Goal: Transaction & Acquisition: Purchase product/service

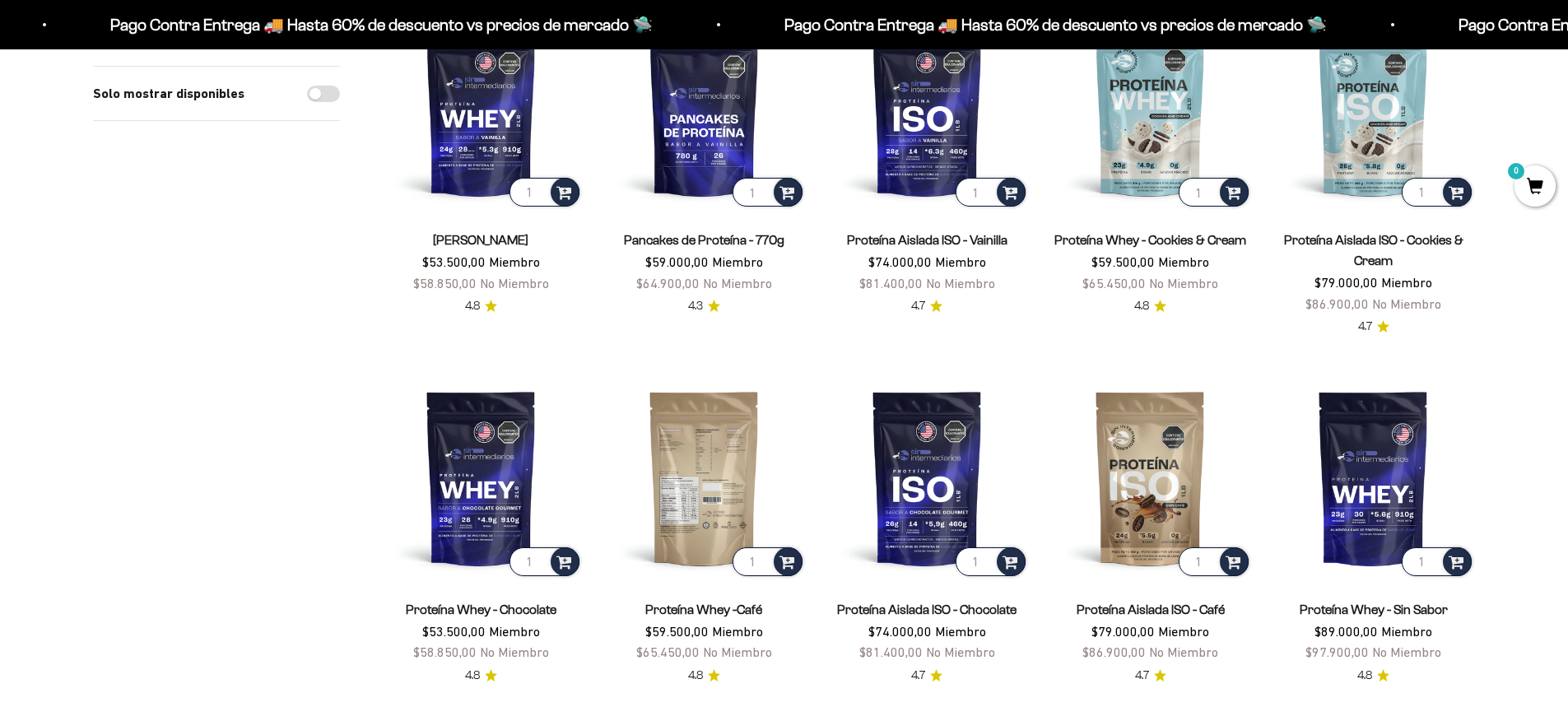
scroll to position [165, 0]
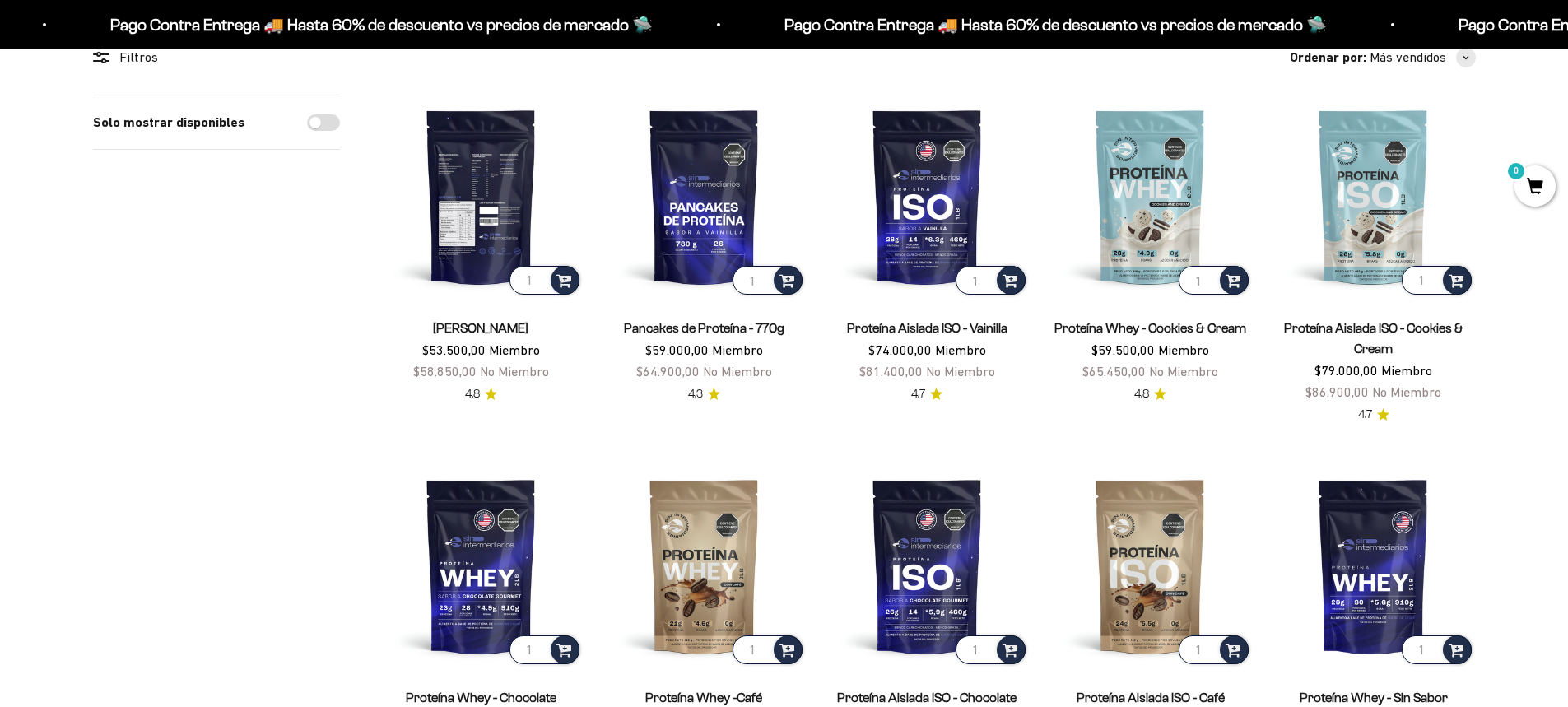
click at [476, 205] on img at bounding box center [481, 196] width 204 height 204
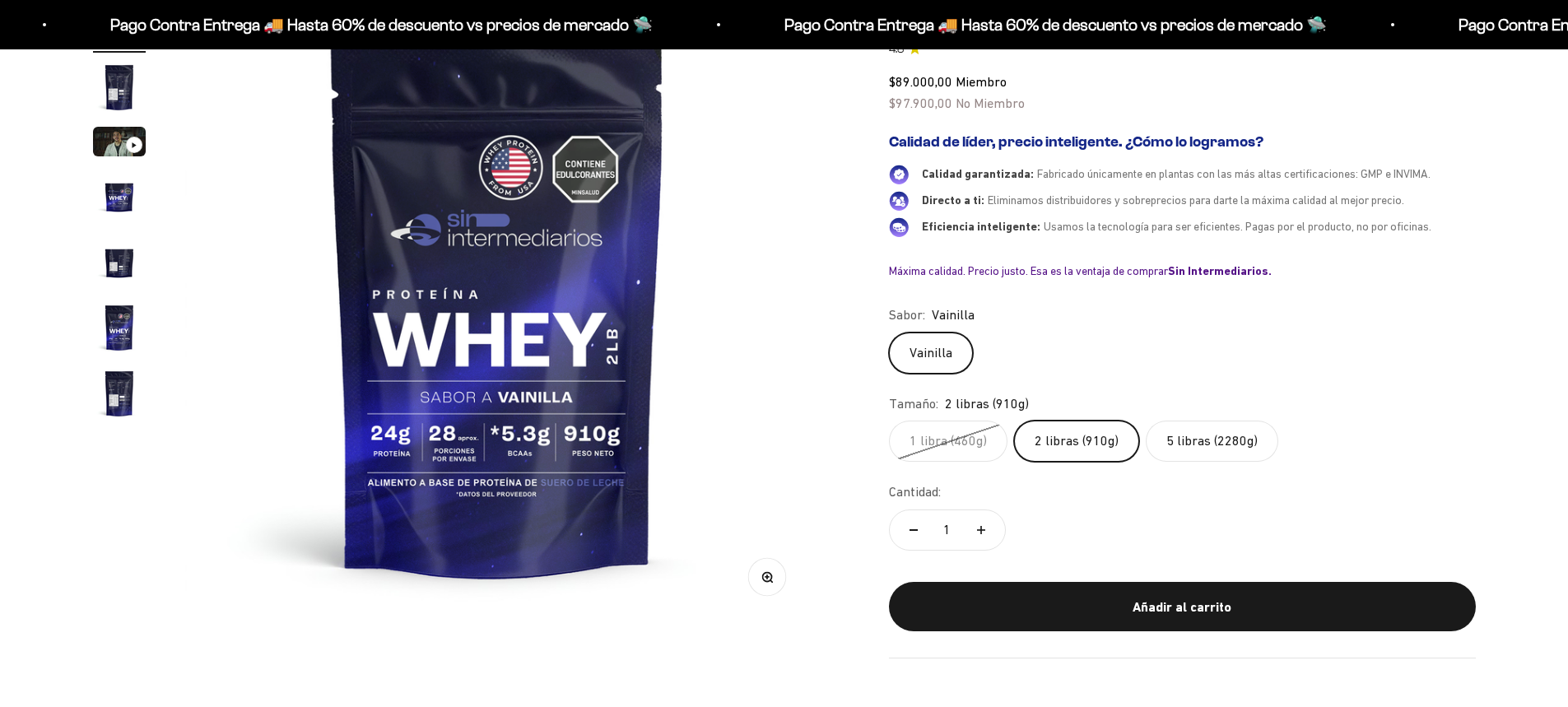
scroll to position [247, 0]
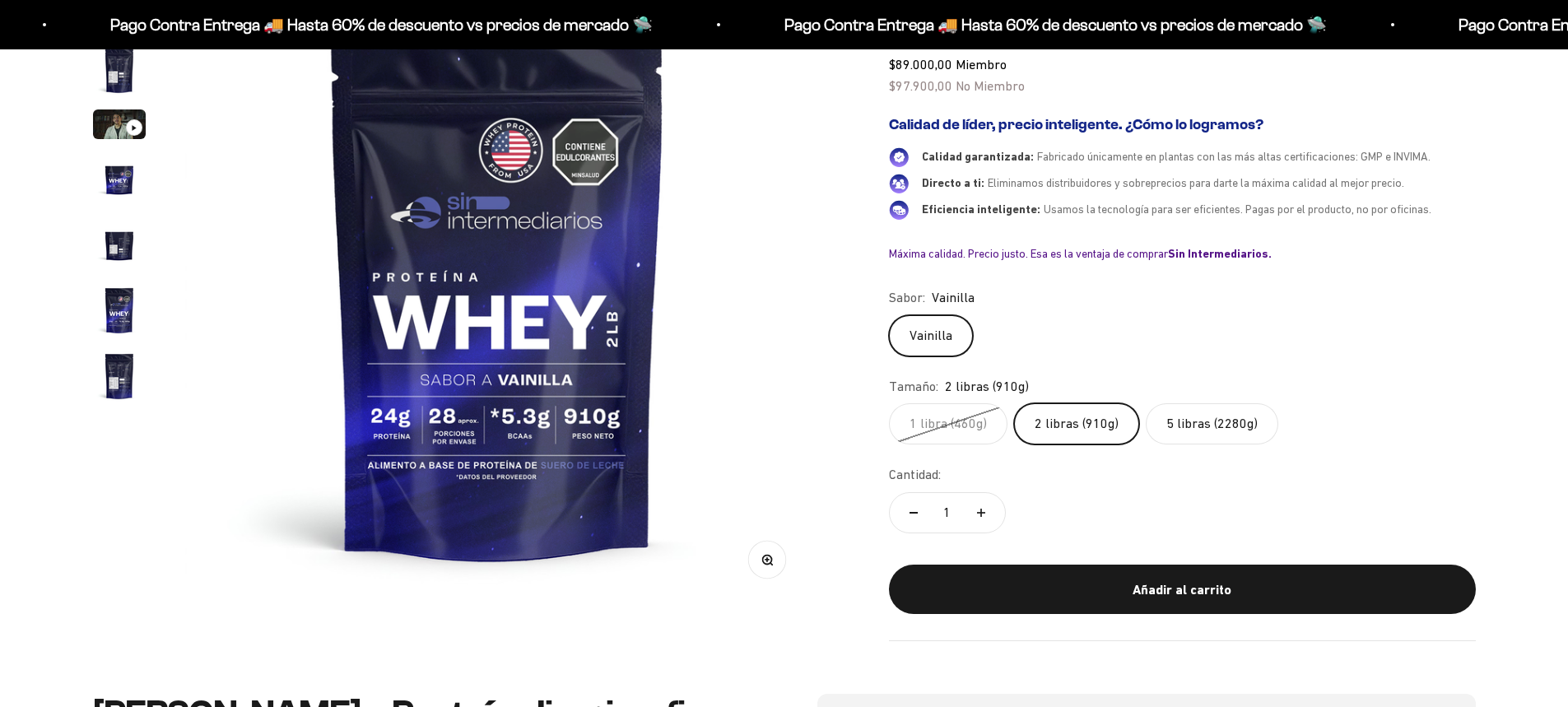
click at [1200, 405] on label "5 libras (2280g)" at bounding box center [1212, 424] width 133 height 41
click at [889, 404] on input "5 libras (2280g)" at bounding box center [888, 403] width 1 height 1
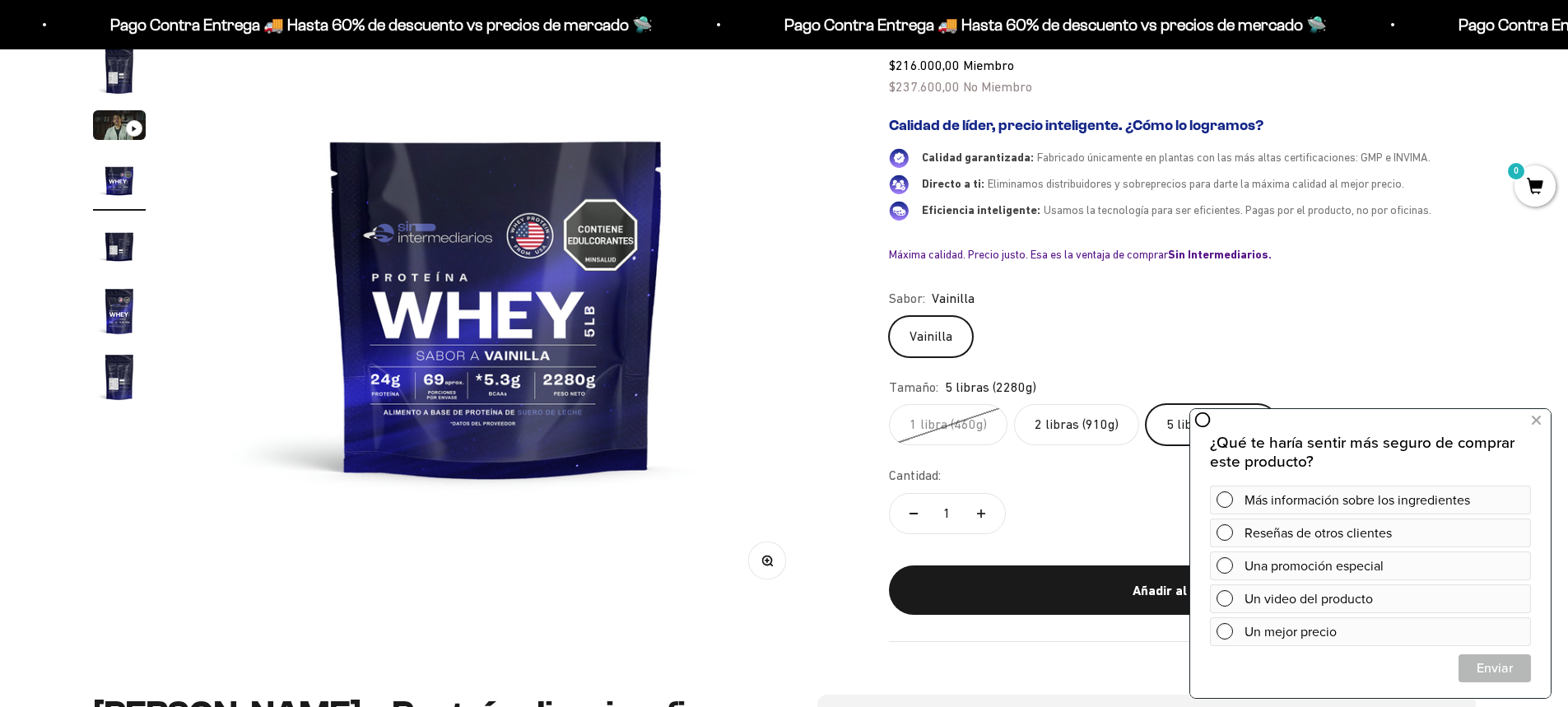
scroll to position [247, 0]
click at [1539, 424] on icon at bounding box center [1537, 421] width 9 height 22
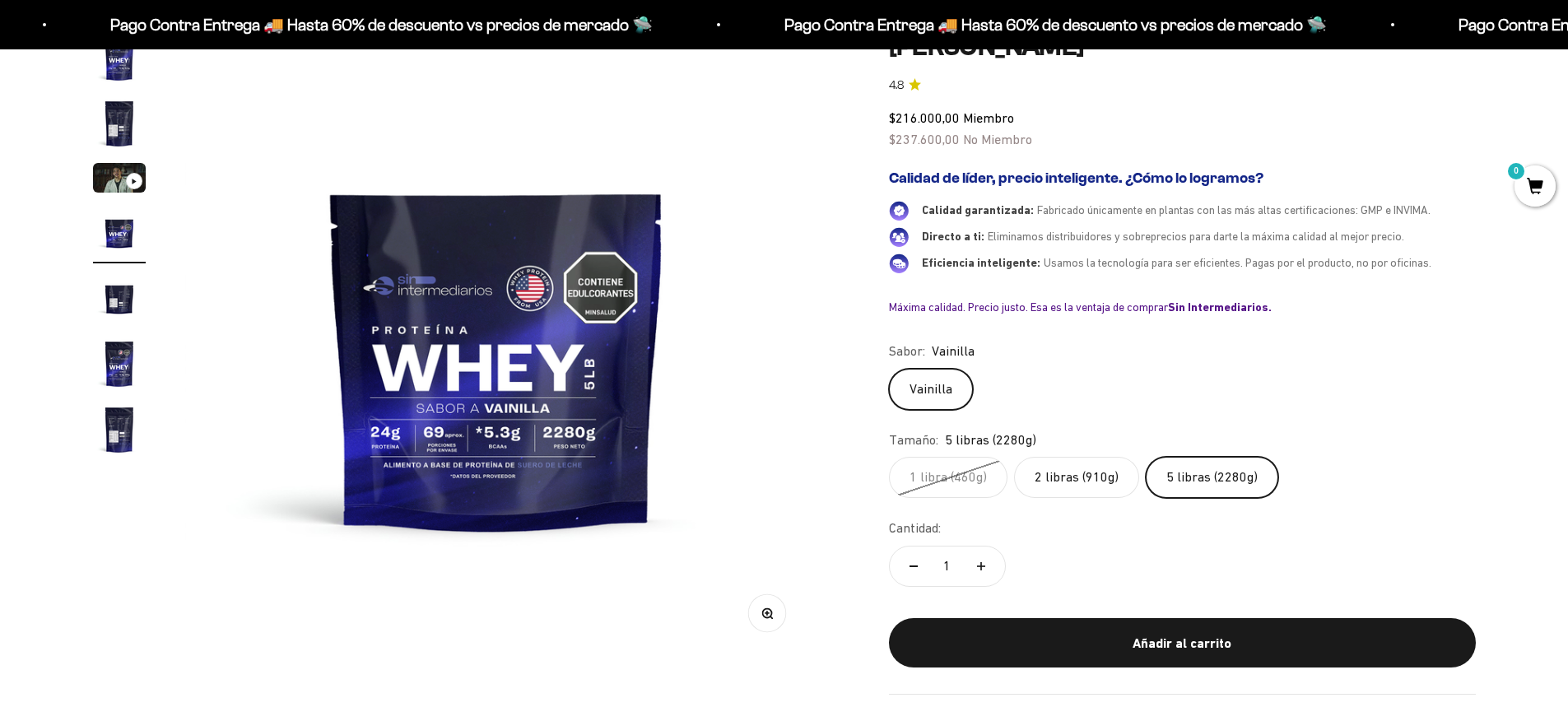
scroll to position [165, 0]
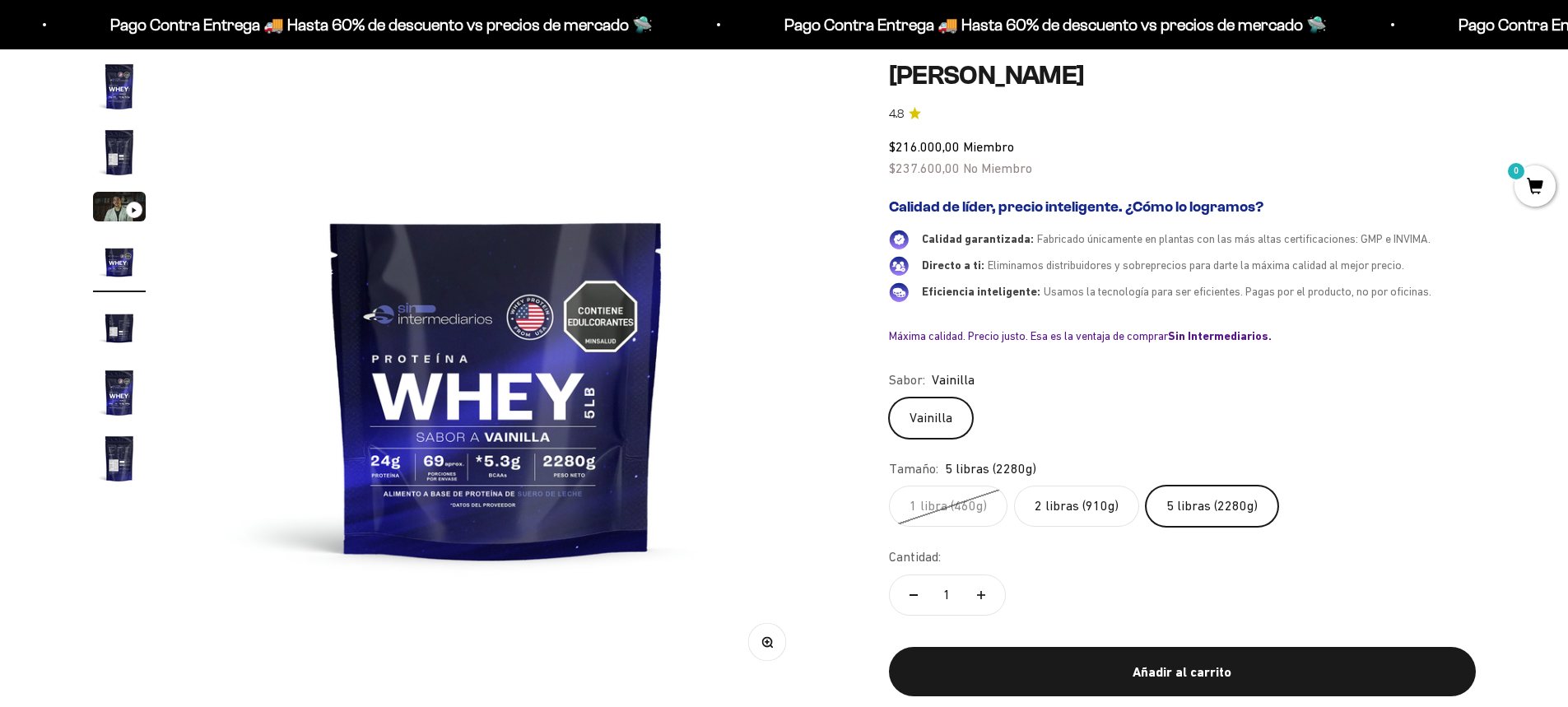
click at [115, 148] on img "Ir al artículo 2" at bounding box center [119, 152] width 53 height 53
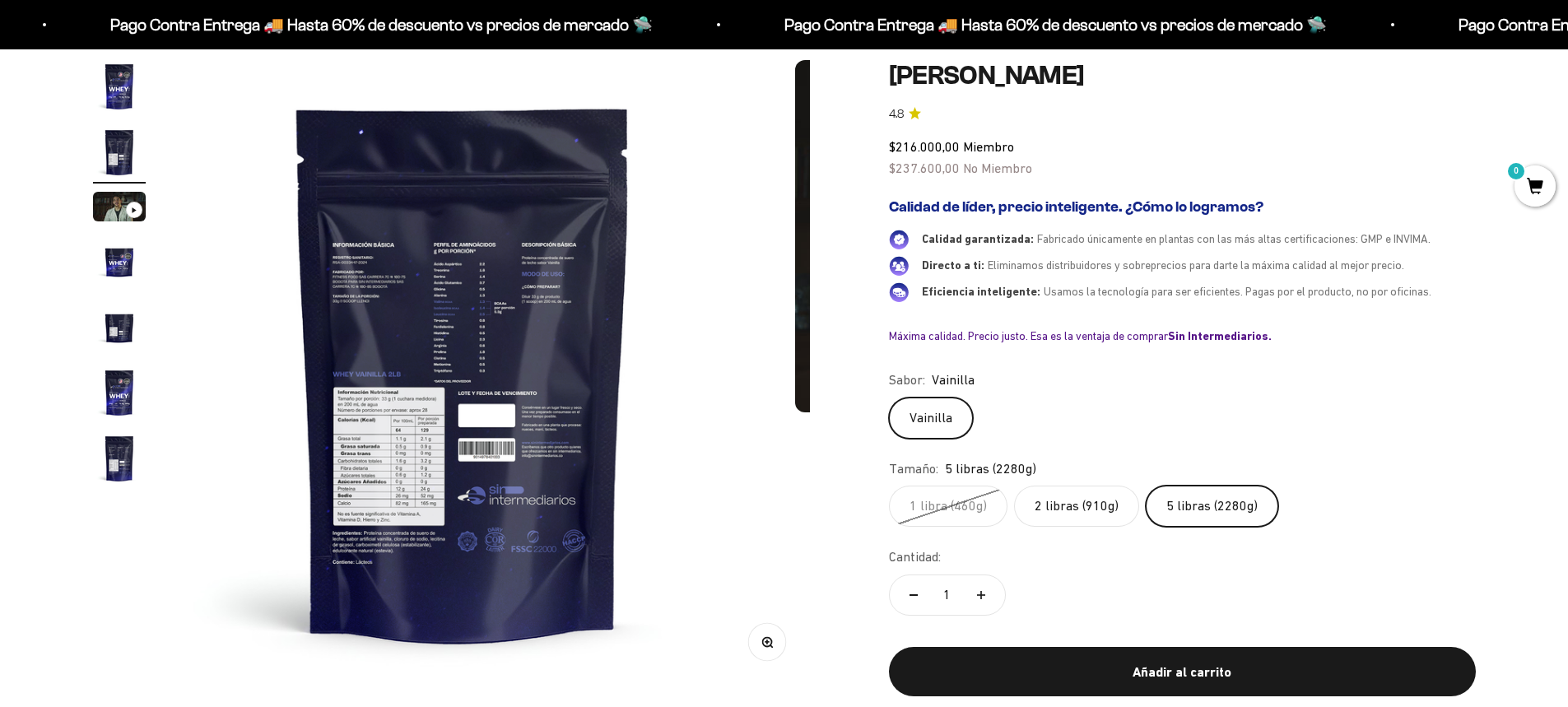
scroll to position [0, 644]
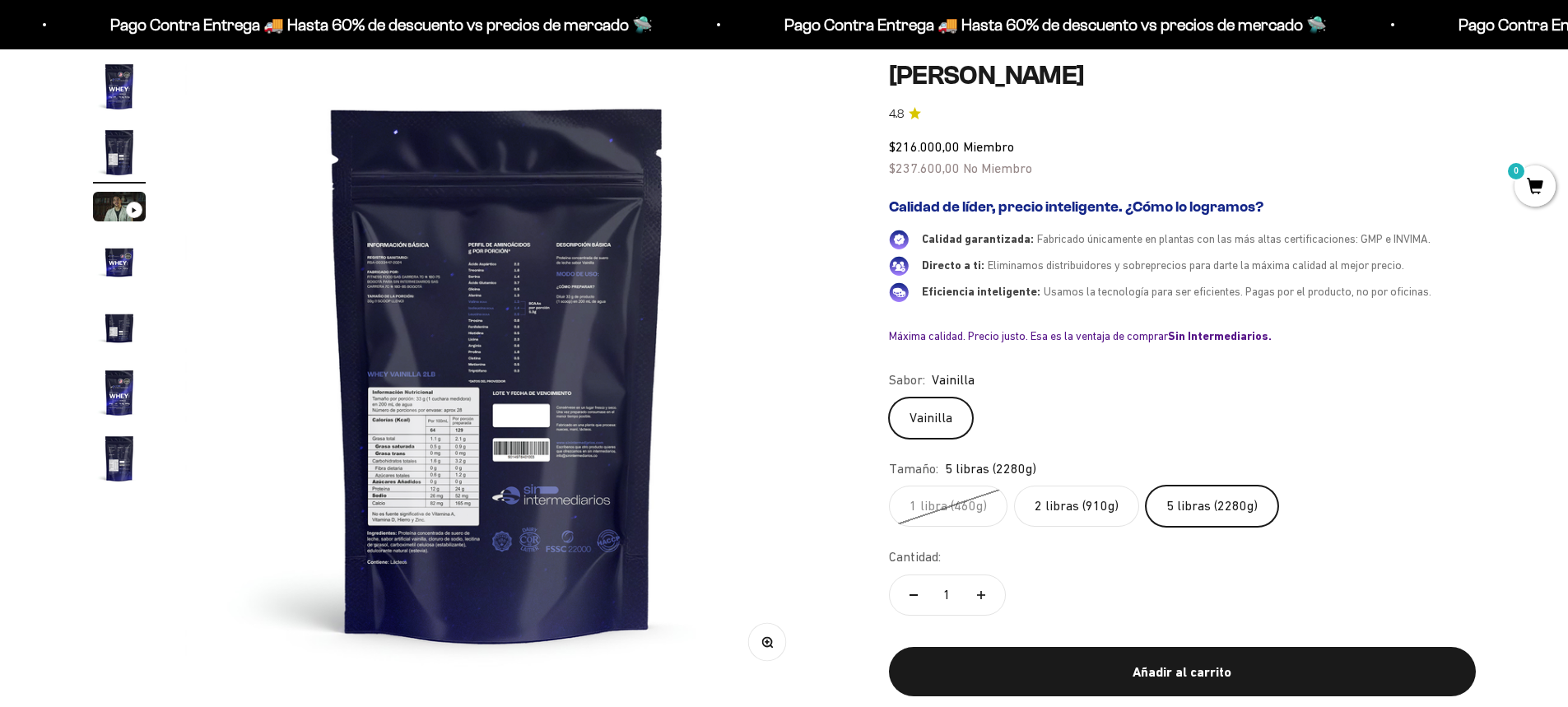
click at [120, 258] on img "Ir al artículo 4" at bounding box center [119, 261] width 53 height 53
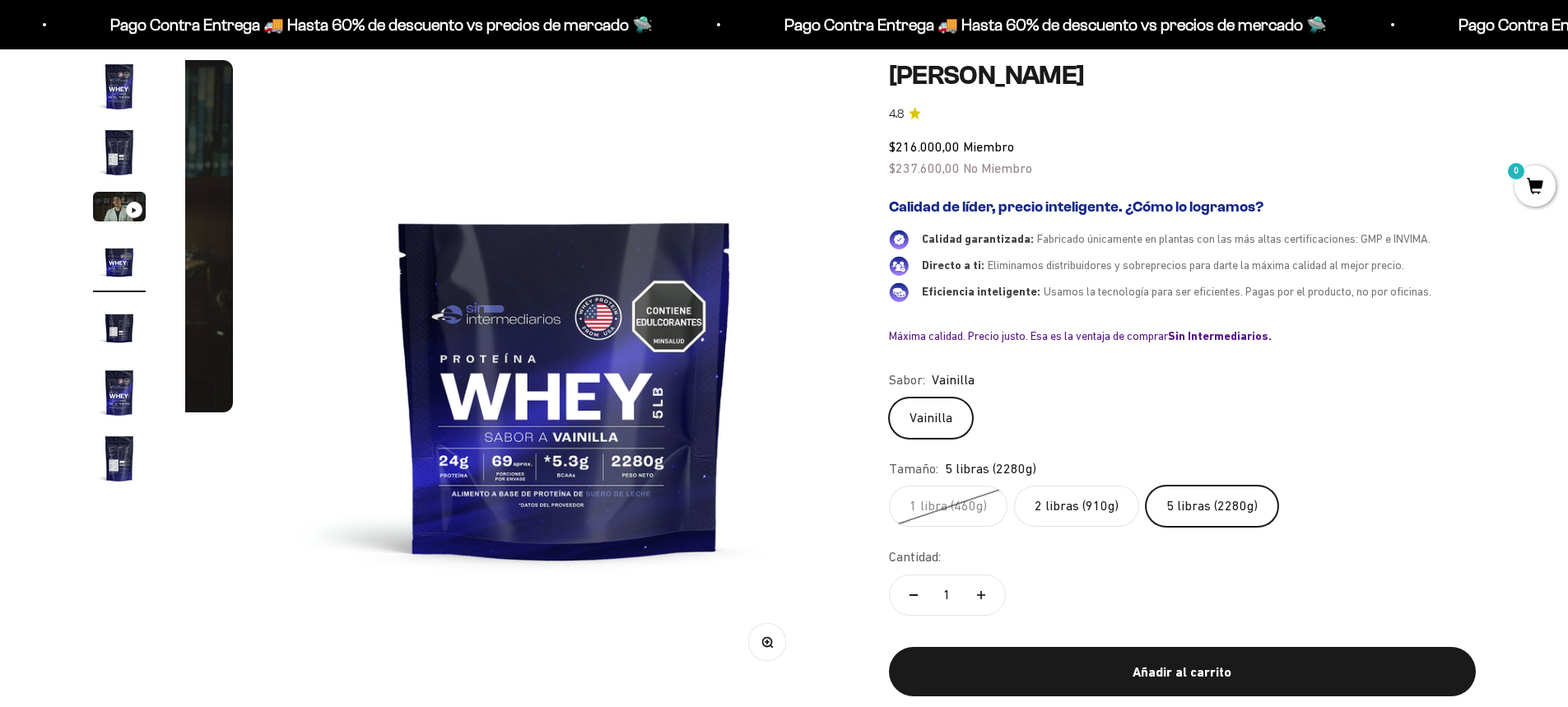
click at [122, 329] on img "Ir al artículo 5" at bounding box center [119, 327] width 53 height 53
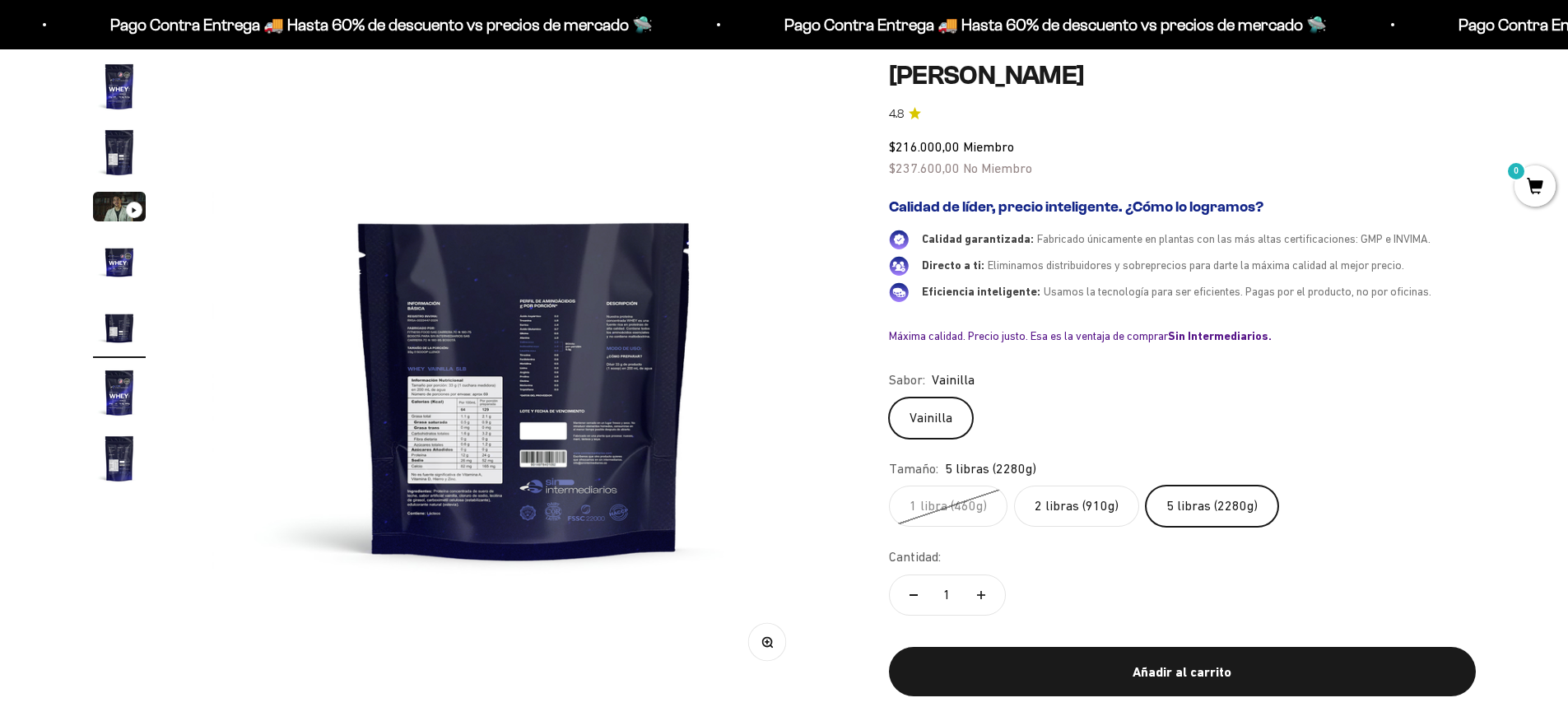
scroll to position [0, 2579]
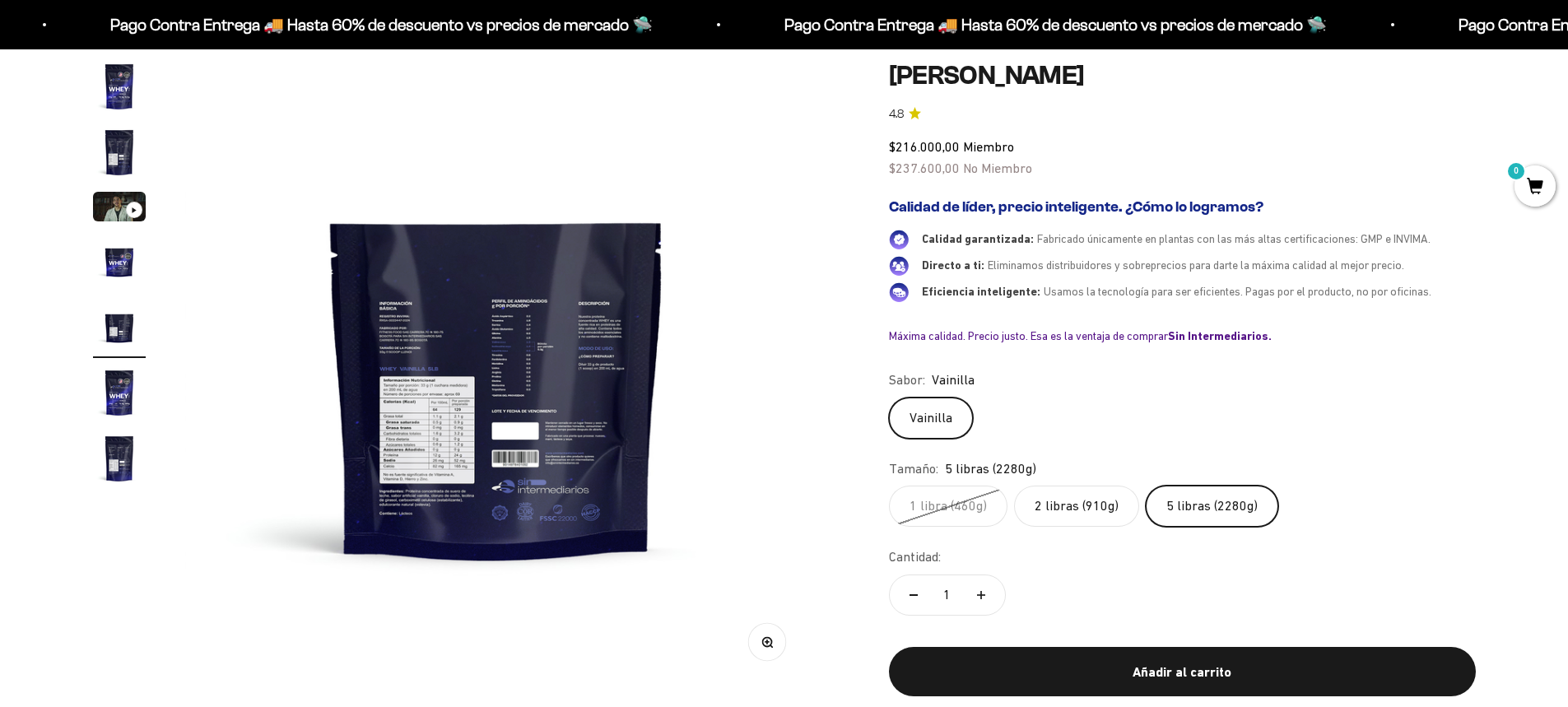
click at [774, 648] on button "Zoom" at bounding box center [766, 642] width 37 height 37
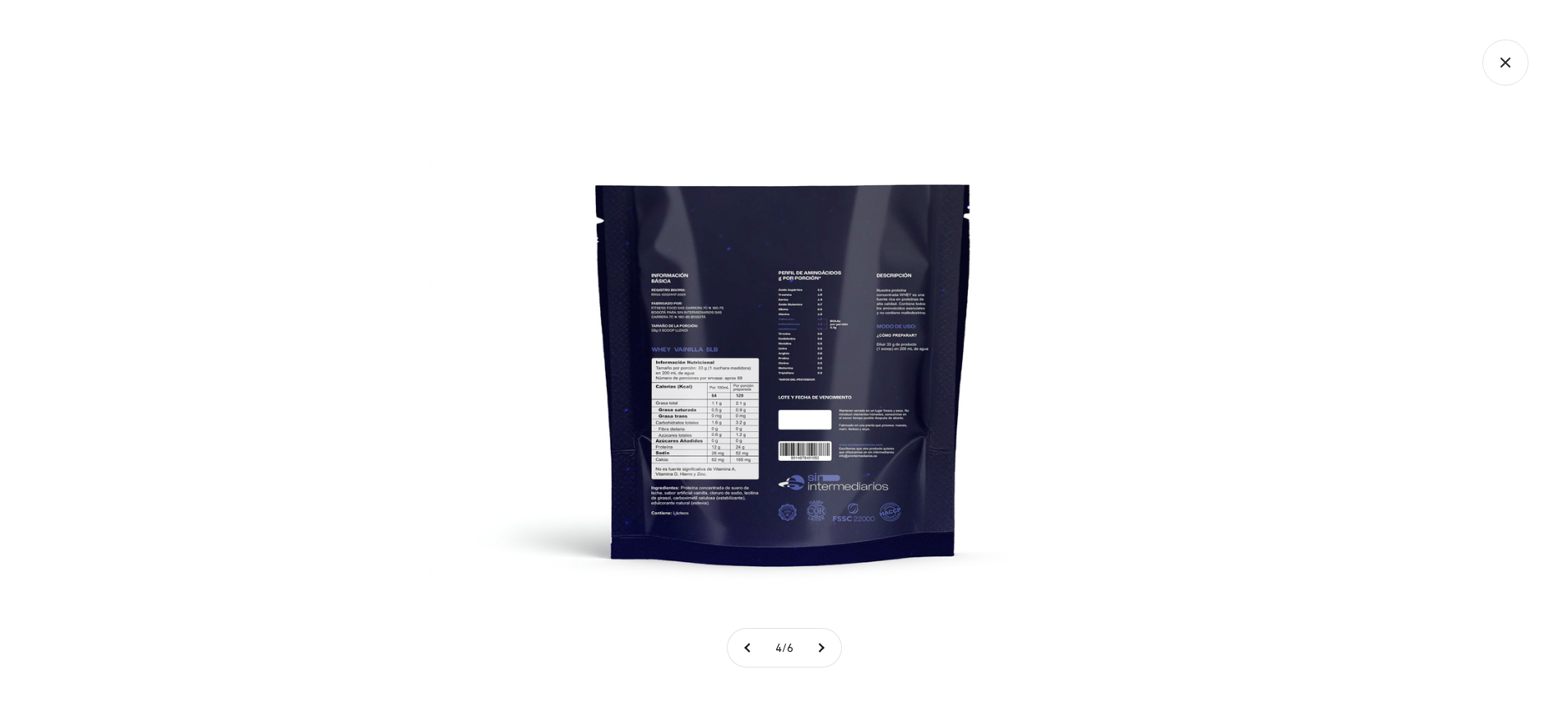
click at [702, 394] on img at bounding box center [784, 354] width 707 height 707
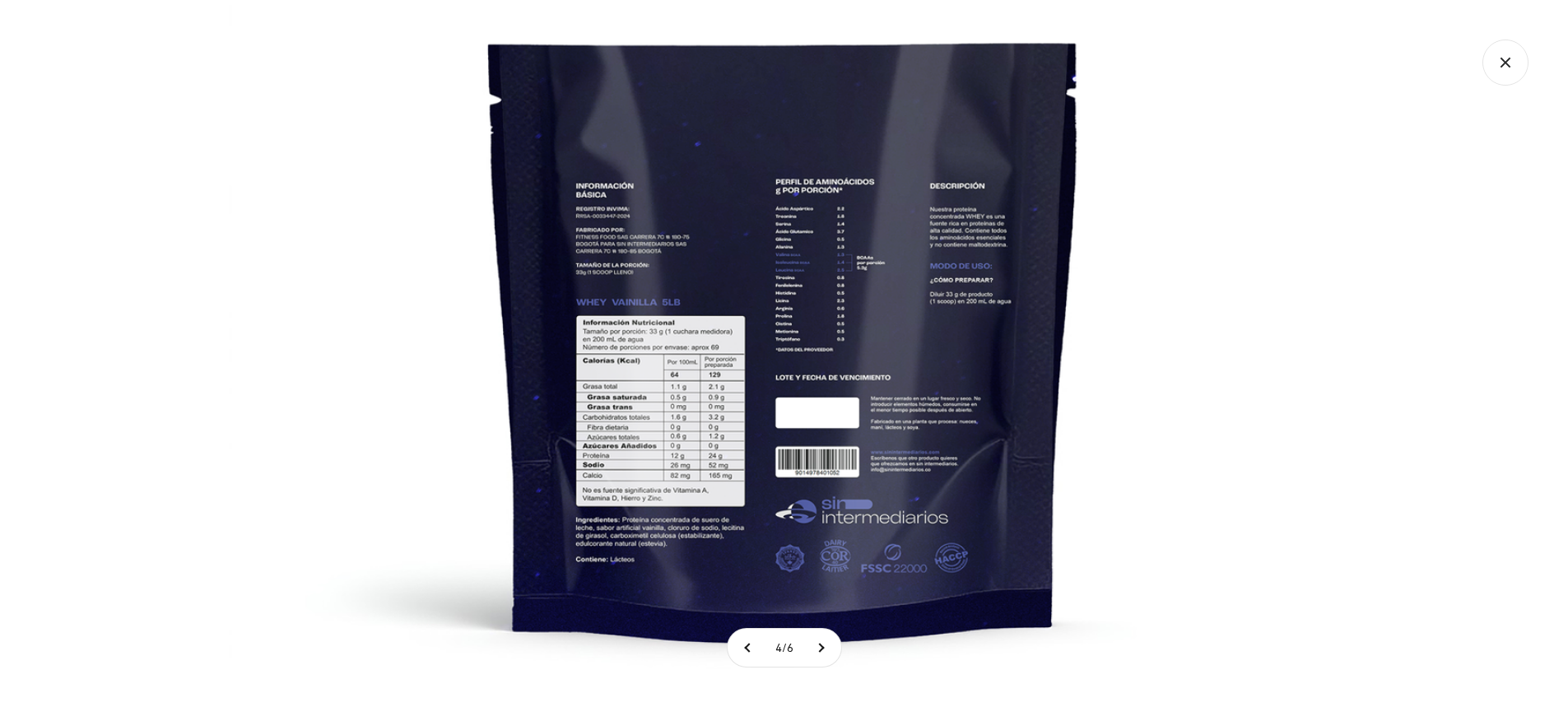
click at [1504, 57] on icon "Cerrar galería" at bounding box center [1505, 62] width 46 height 46
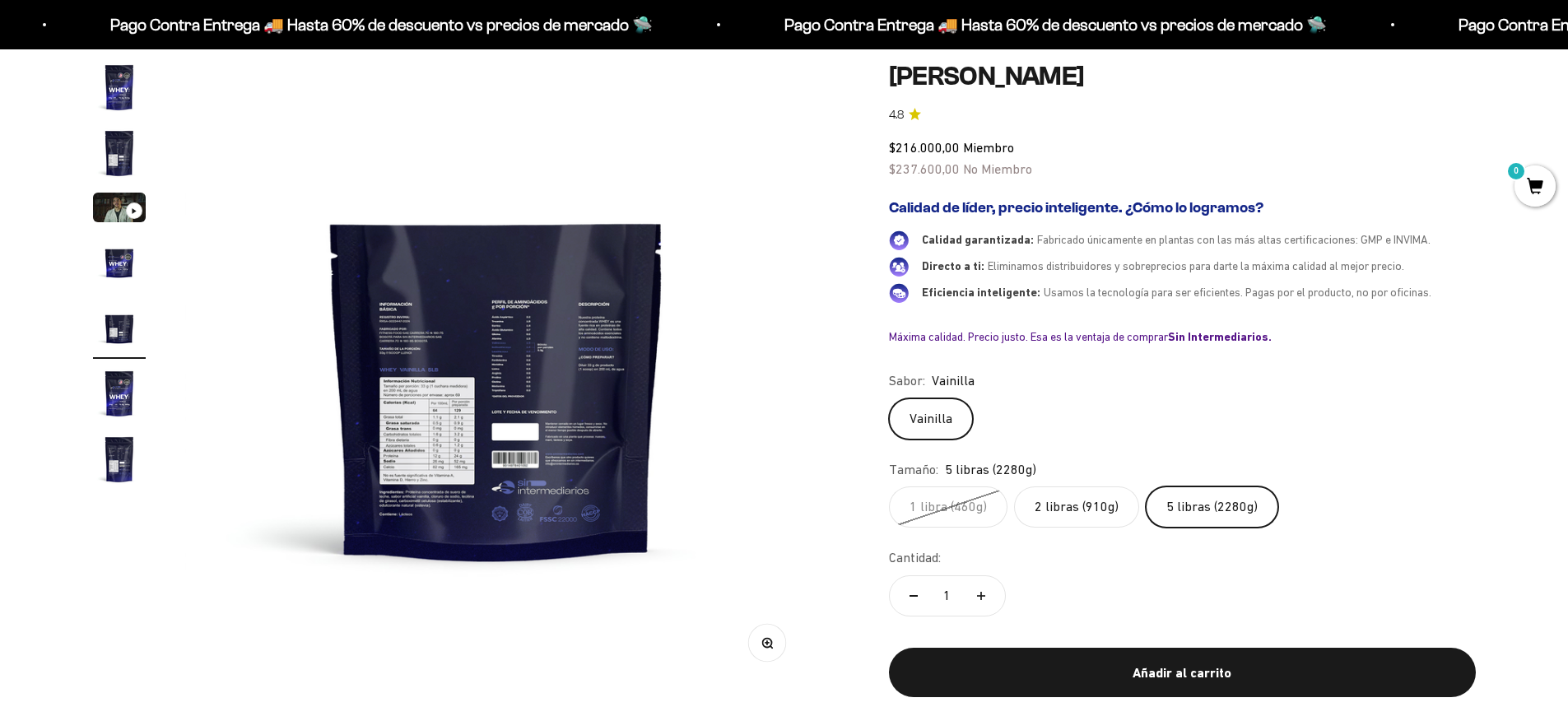
scroll to position [165, 0]
